Goal: Information Seeking & Learning: Learn about a topic

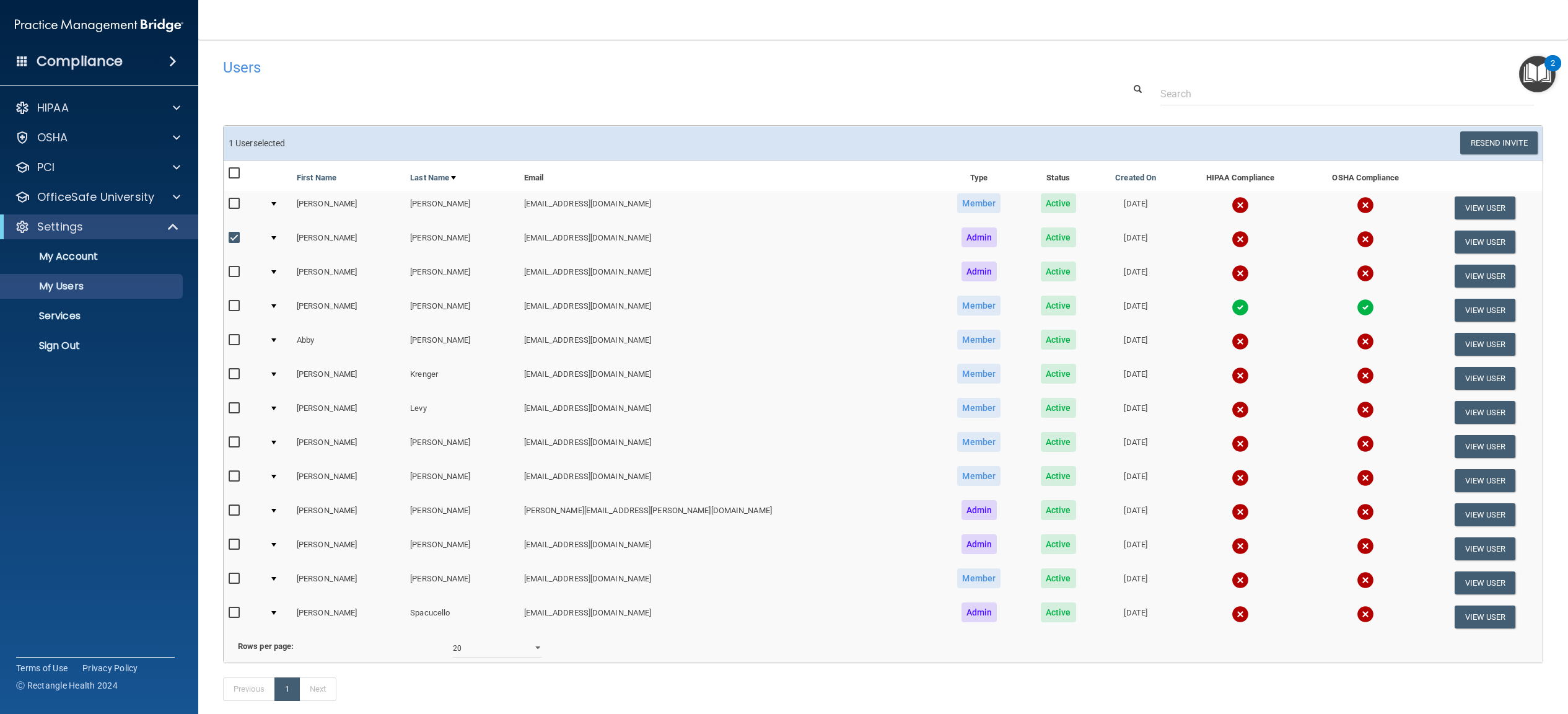
select select "20"
click at [54, 193] on p "OfficeSafe University" at bounding box center [96, 197] width 117 height 15
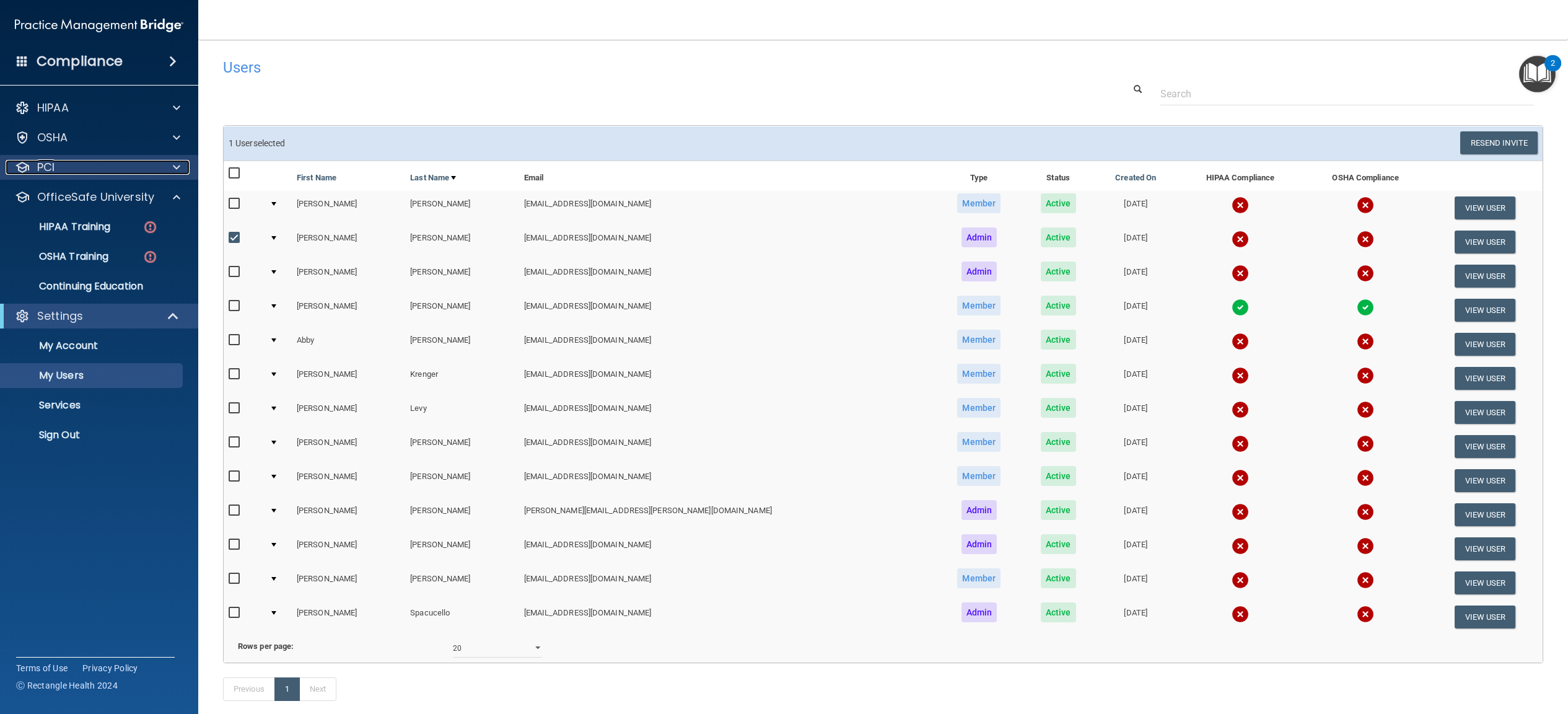
click at [62, 160] on div "PCI" at bounding box center [82, 167] width 154 height 15
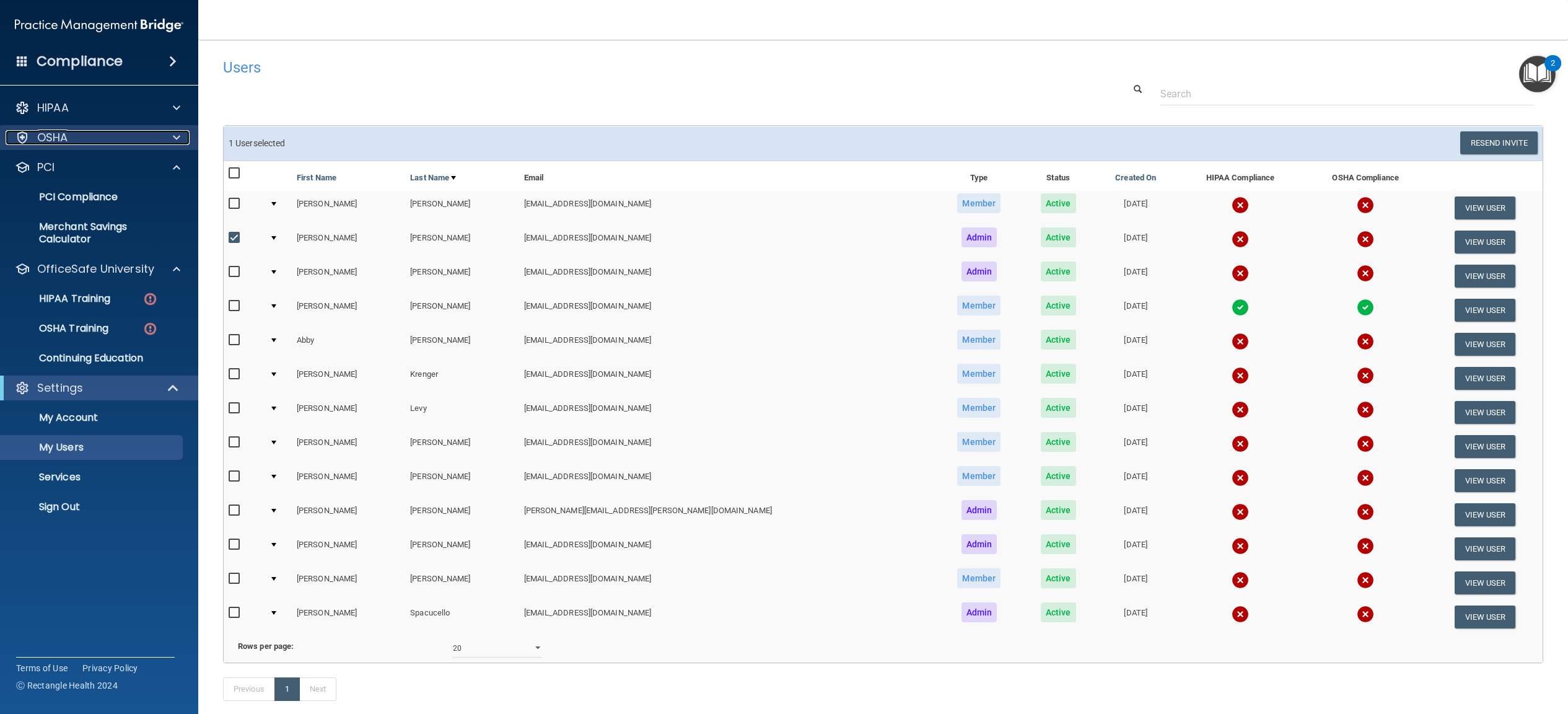
click at [65, 140] on p "OSHA" at bounding box center [53, 137] width 31 height 15
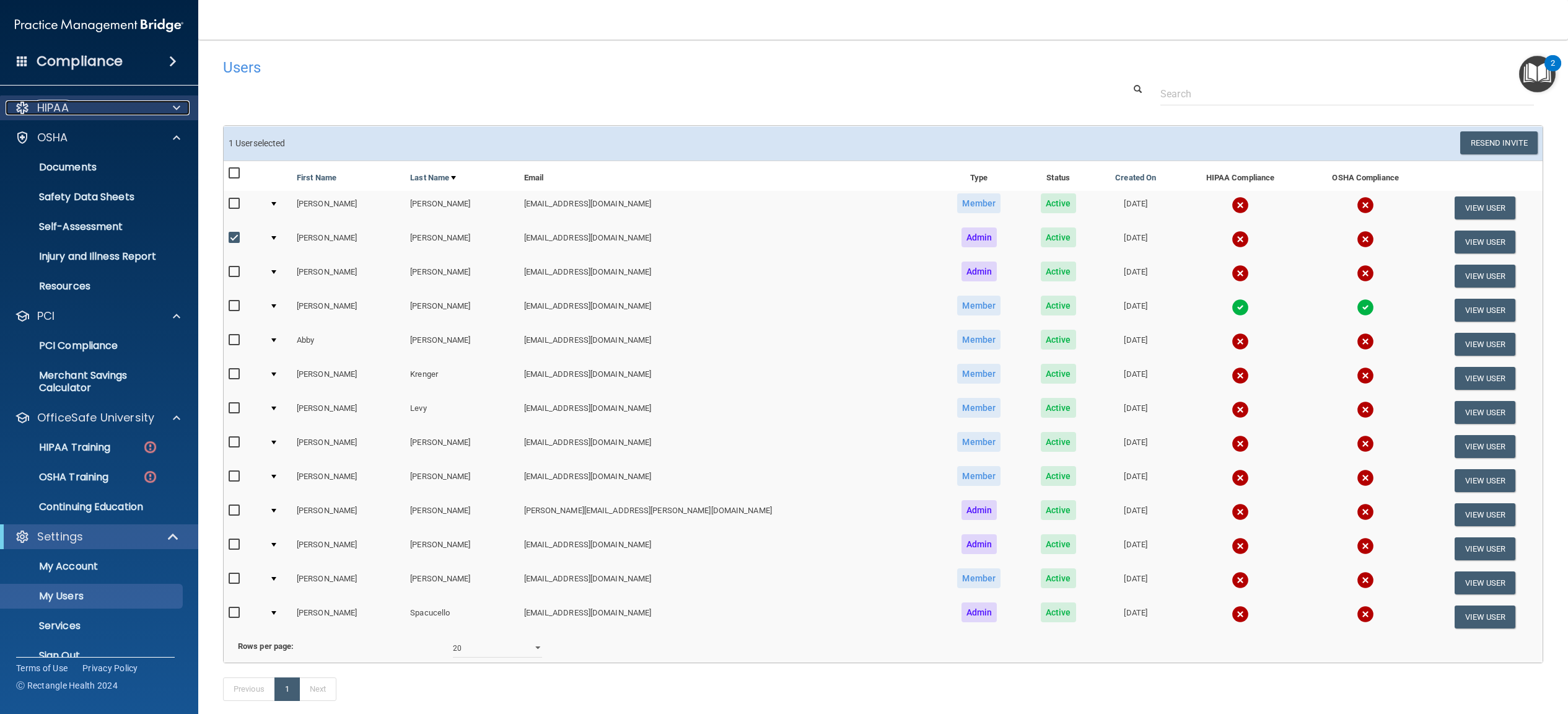
click at [77, 109] on div "HIPAA" at bounding box center [82, 108] width 154 height 15
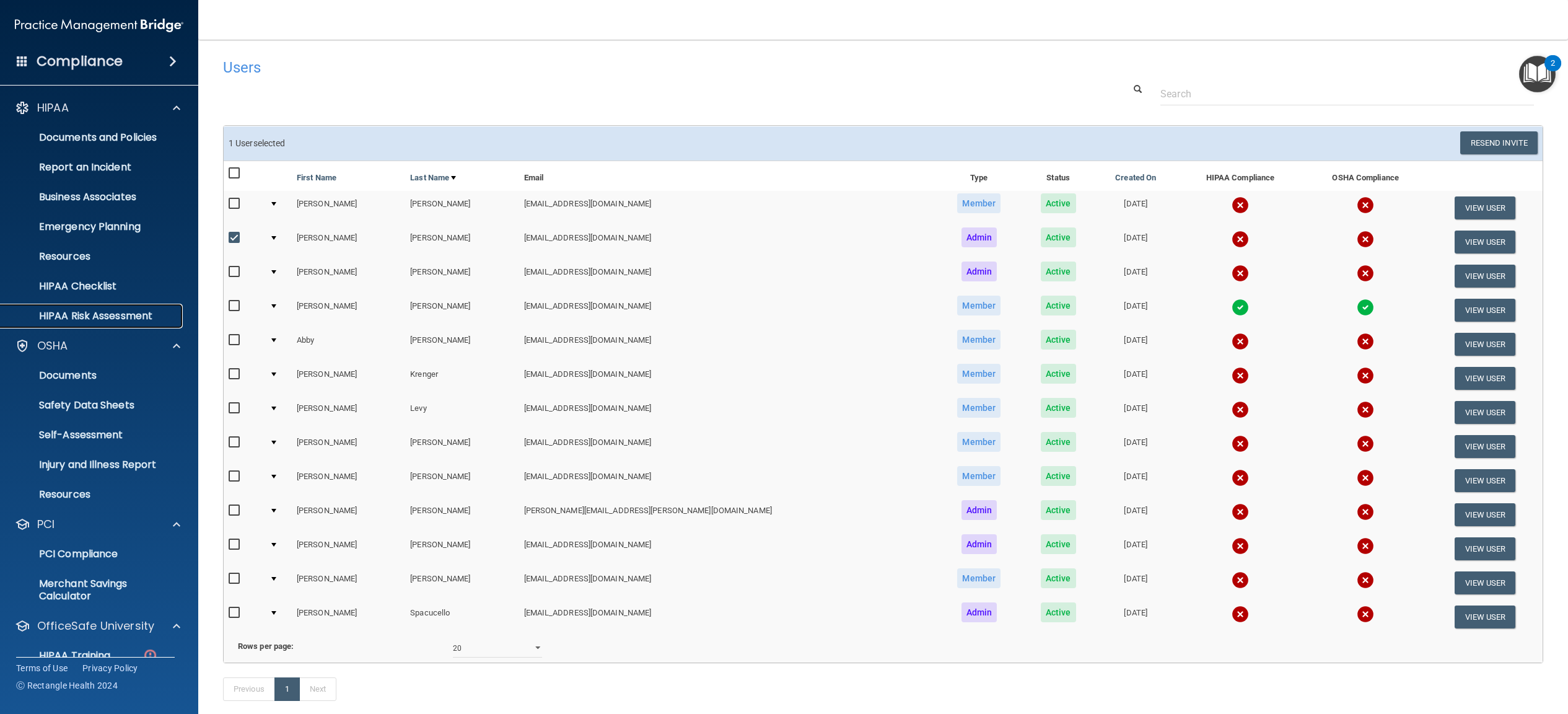
click at [103, 317] on p "HIPAA Risk Assessment" at bounding box center [92, 316] width 169 height 12
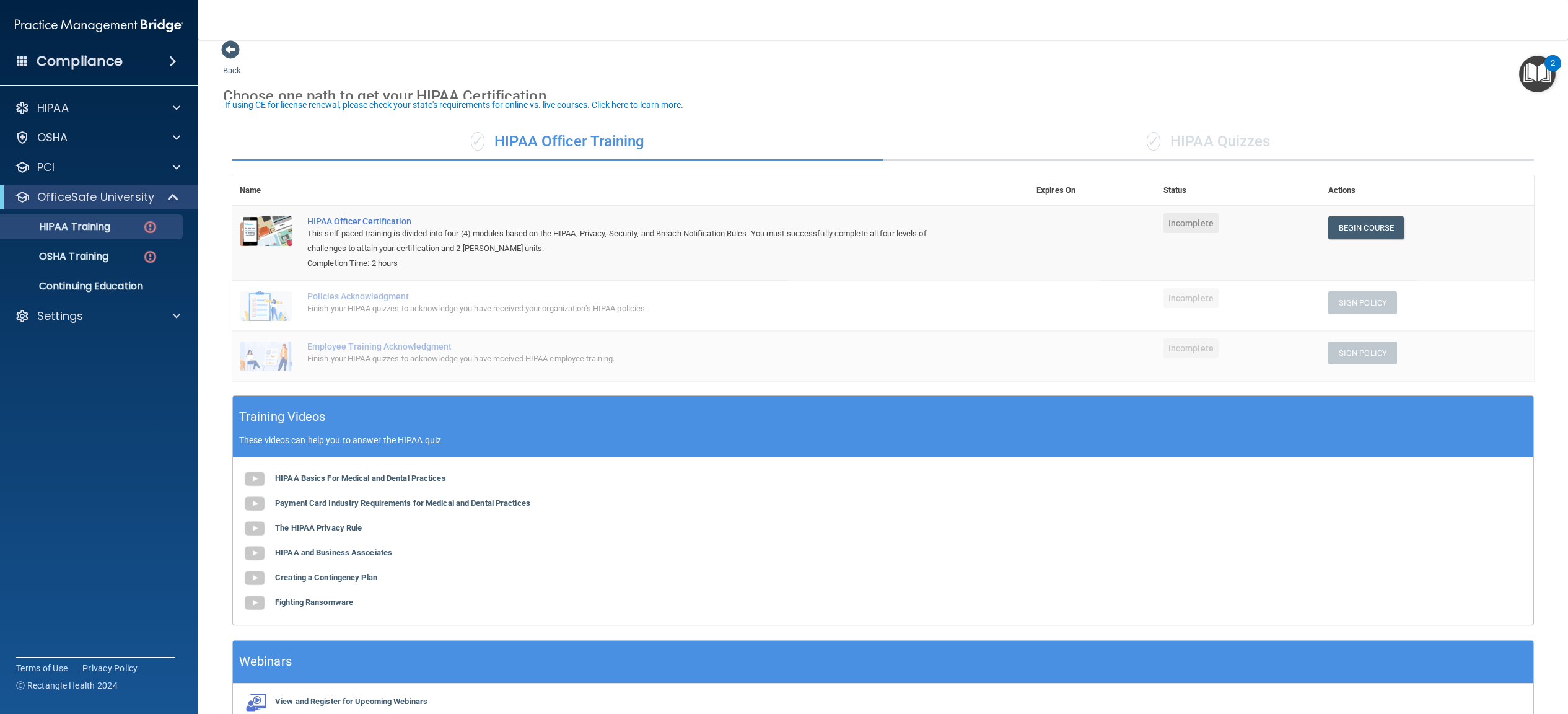
scroll to position [76, 0]
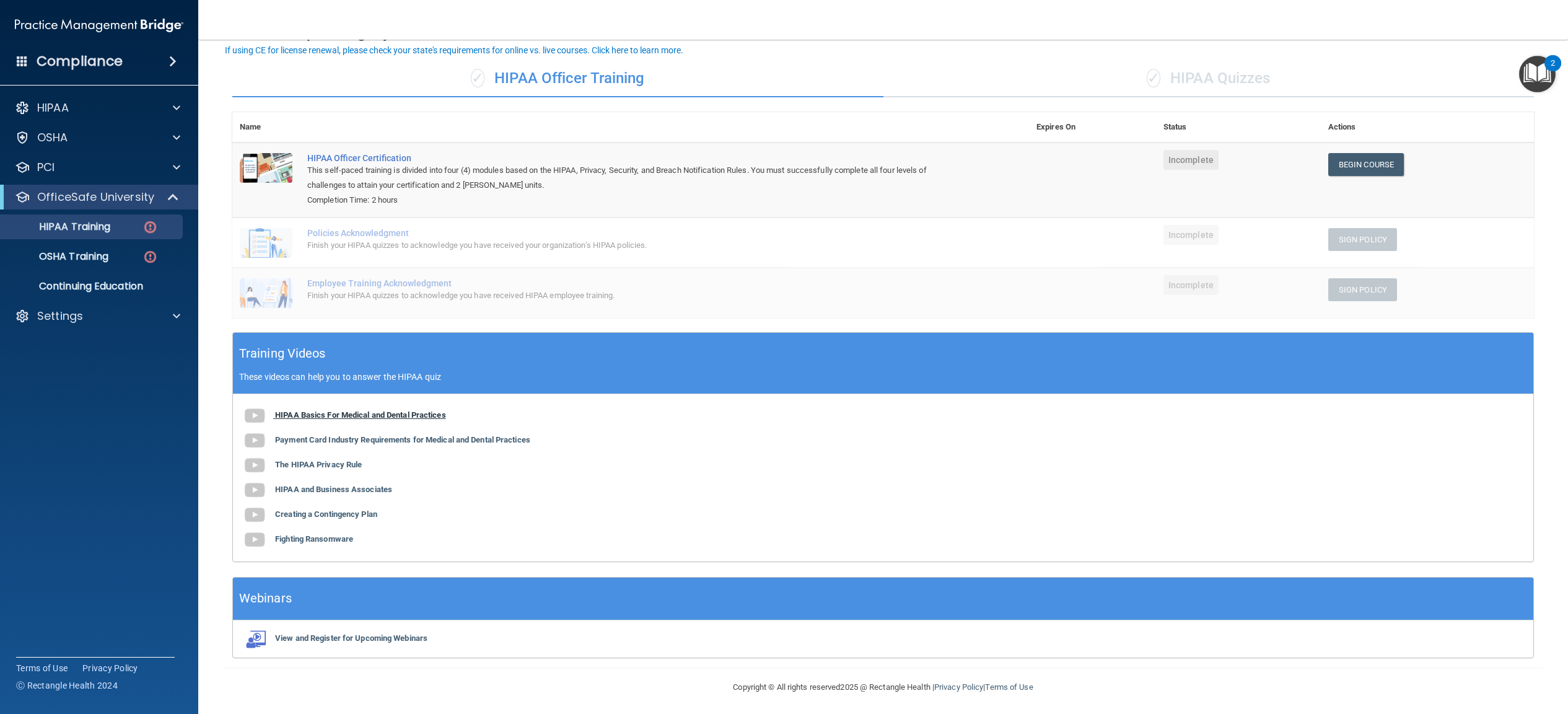
click at [440, 417] on b "HIPAA Basics For Medical and Dental Practices" at bounding box center [360, 415] width 171 height 9
